Goal: Book appointment/travel/reservation

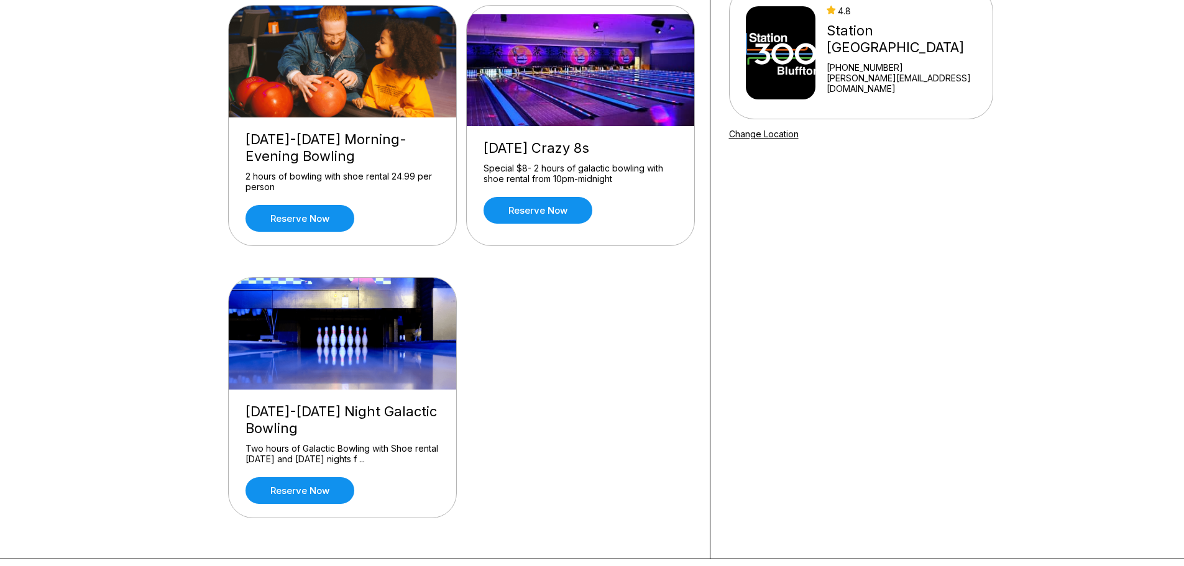
scroll to position [124, 0]
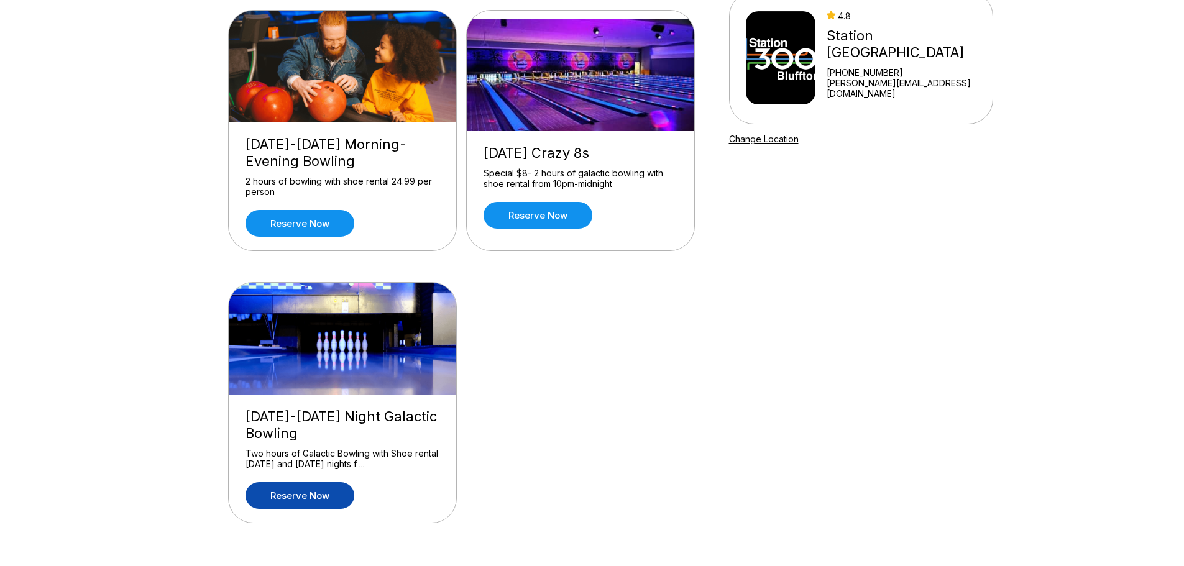
click at [327, 495] on link "Reserve now" at bounding box center [299, 495] width 109 height 27
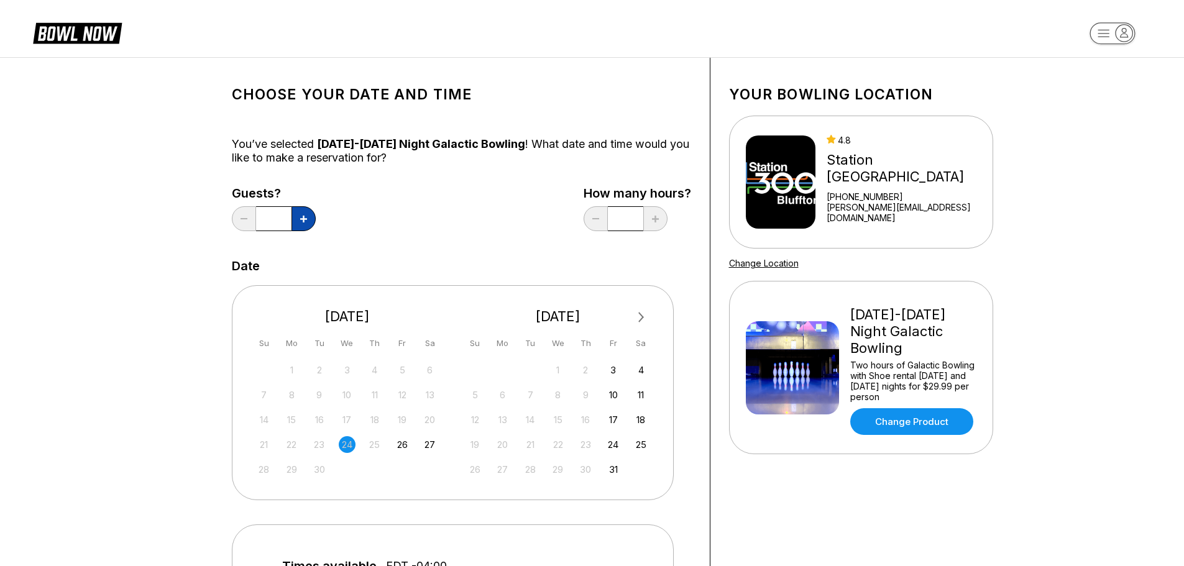
click at [311, 216] on button at bounding box center [303, 218] width 24 height 25
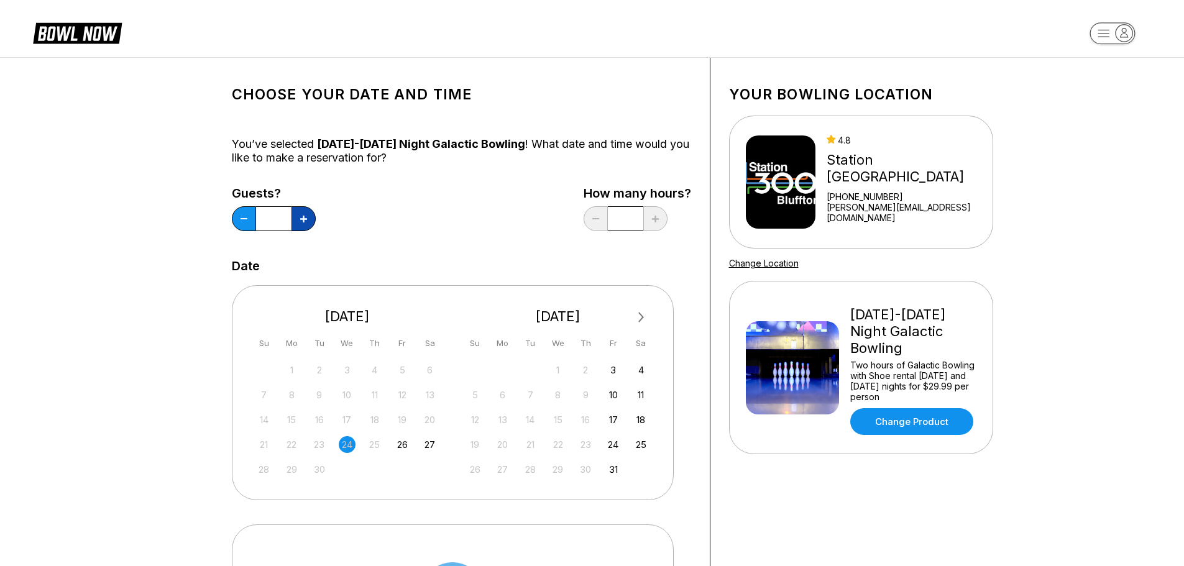
click at [311, 216] on button at bounding box center [303, 218] width 24 height 25
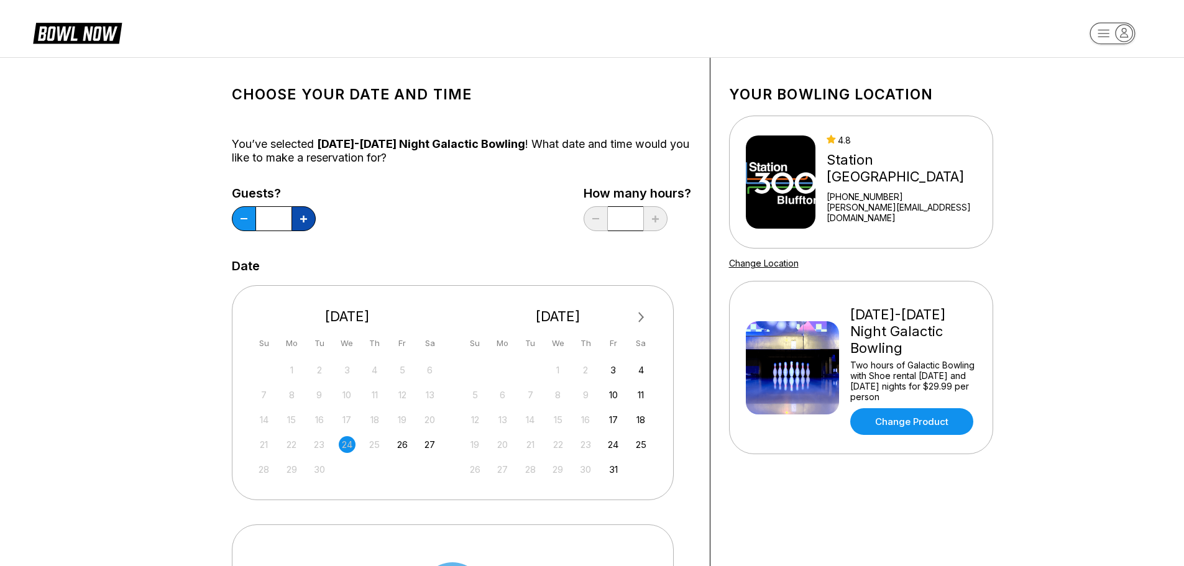
click at [311, 216] on button at bounding box center [303, 218] width 24 height 25
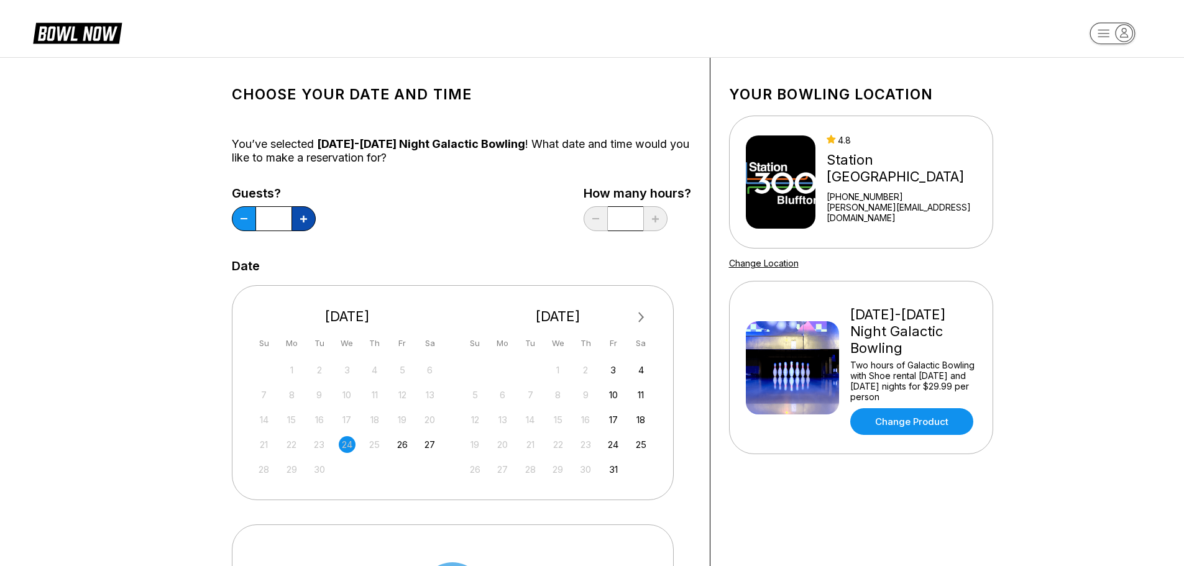
click at [311, 216] on button at bounding box center [303, 218] width 24 height 25
type input "**"
click at [640, 318] on span "Next Month" at bounding box center [640, 317] width 0 height 14
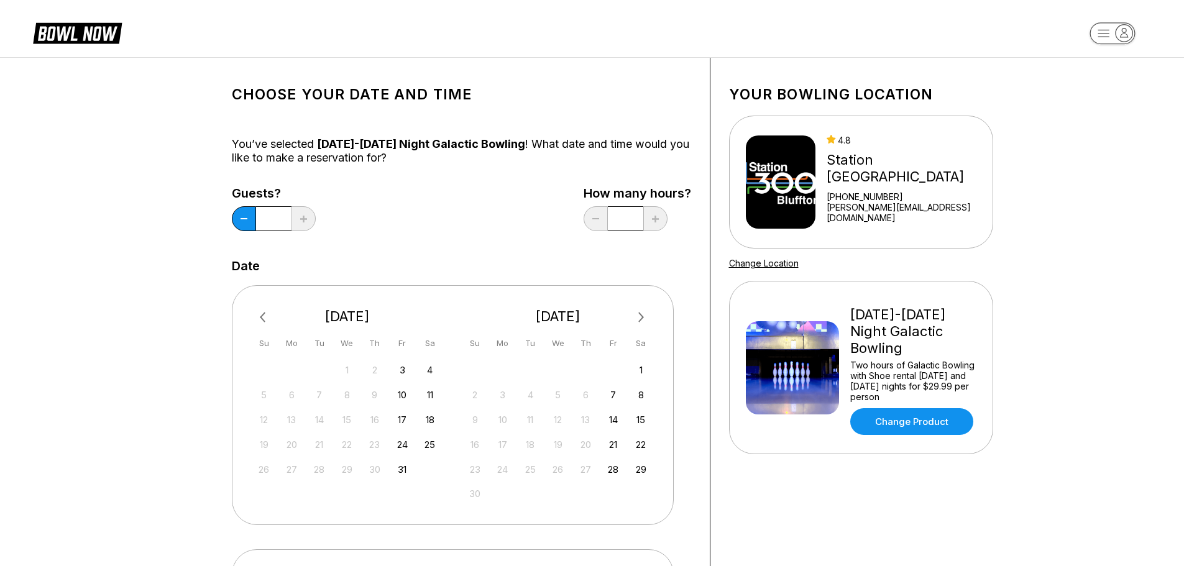
click at [643, 319] on button "Next Month" at bounding box center [641, 318] width 20 height 20
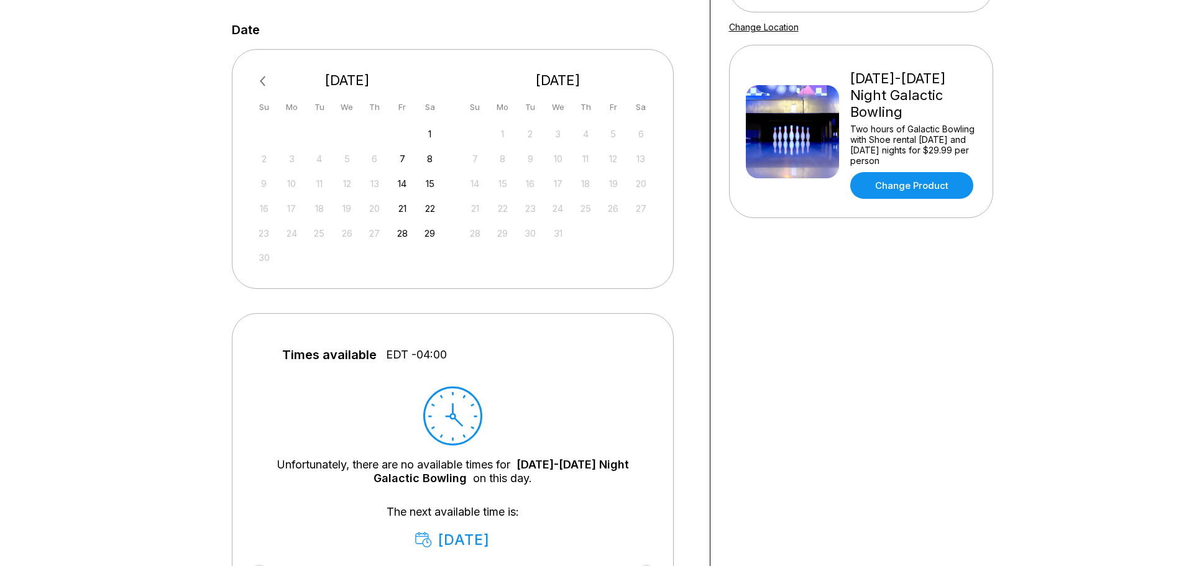
scroll to position [124, 0]
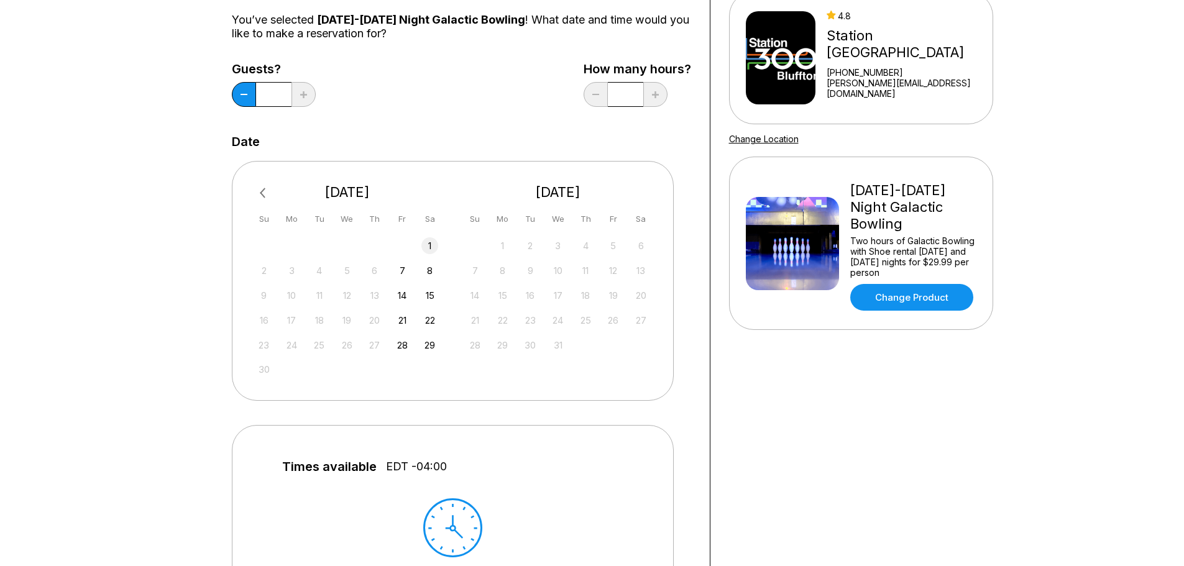
click at [431, 244] on div "1" at bounding box center [429, 245] width 17 height 17
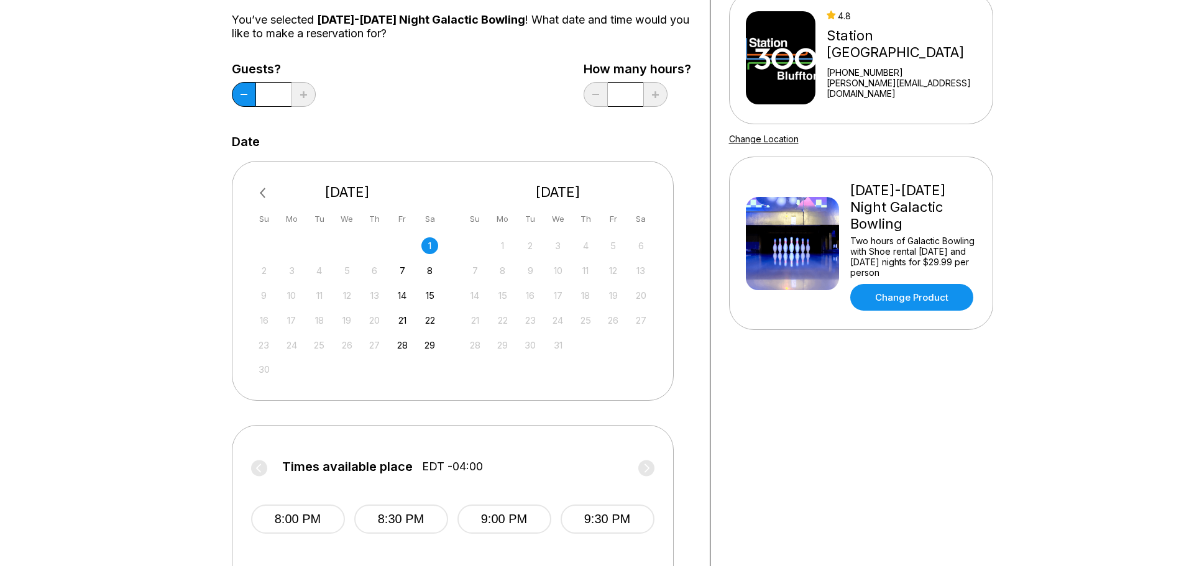
drag, startPoint x: 605, startPoint y: 242, endPoint x: 587, endPoint y: 249, distance: 18.7
click at [588, 249] on div "1 2 3 4 5 6" at bounding box center [558, 245] width 186 height 19
drag, startPoint x: 627, startPoint y: 248, endPoint x: 591, endPoint y: 254, distance: 36.5
click at [591, 254] on div "1 2 3 4 5 6" at bounding box center [558, 245] width 186 height 19
click at [603, 275] on div "7 8 9 10 11 12 13" at bounding box center [558, 269] width 186 height 19
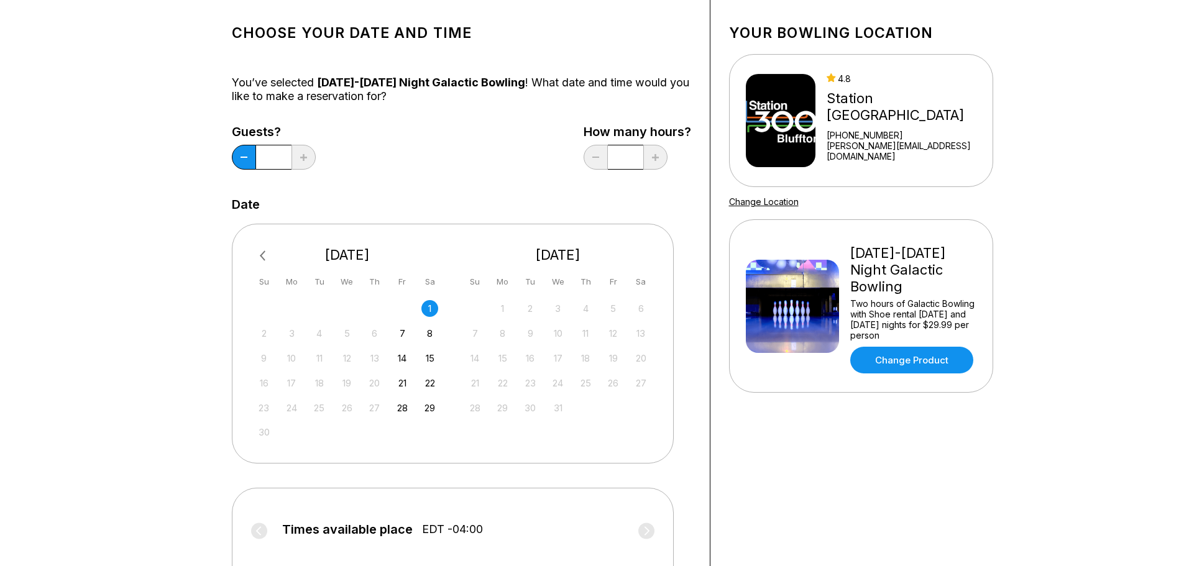
scroll to position [62, 0]
click at [265, 255] on span "Previous Month" at bounding box center [265, 255] width 0 height 14
click at [641, 252] on button "Next Month" at bounding box center [641, 255] width 20 height 20
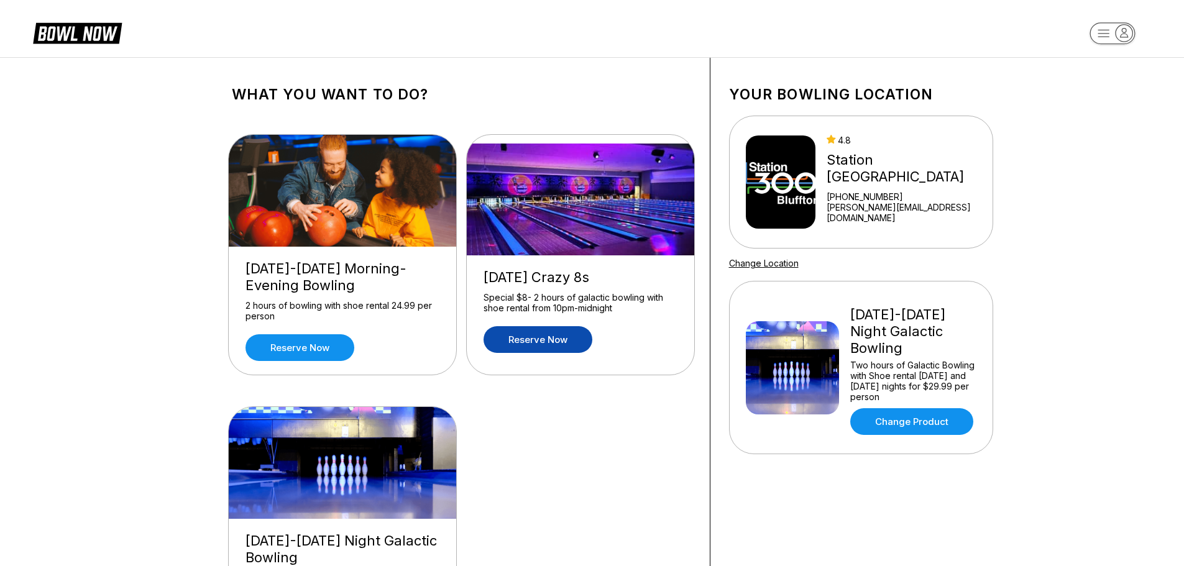
click at [549, 340] on link "Reserve now" at bounding box center [537, 339] width 109 height 27
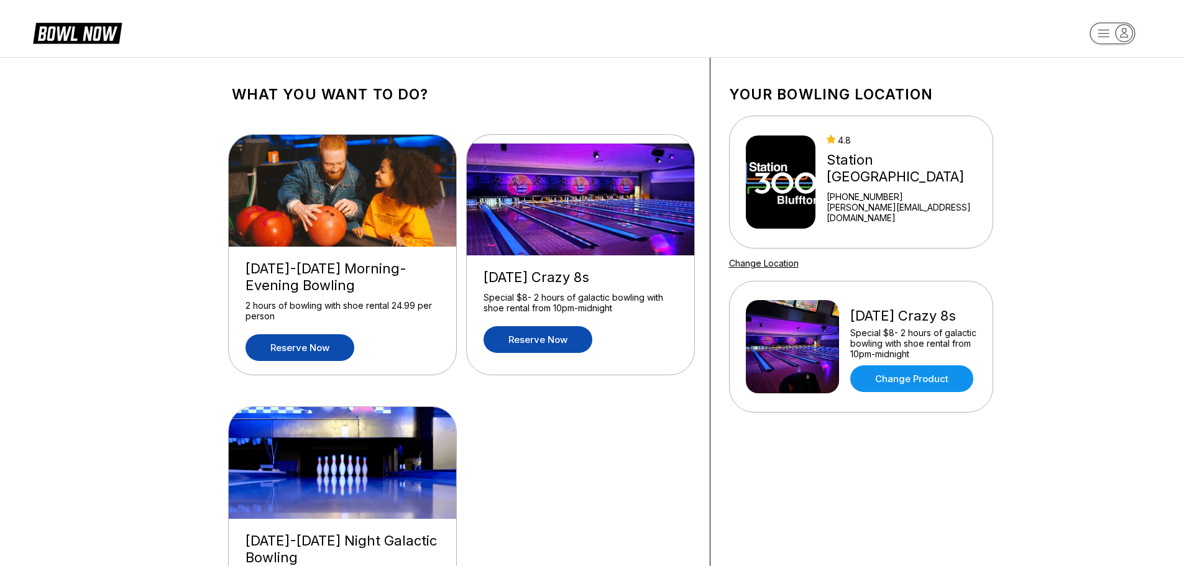
click at [316, 348] on link "Reserve now" at bounding box center [299, 347] width 109 height 27
